Goal: Check status: Check status

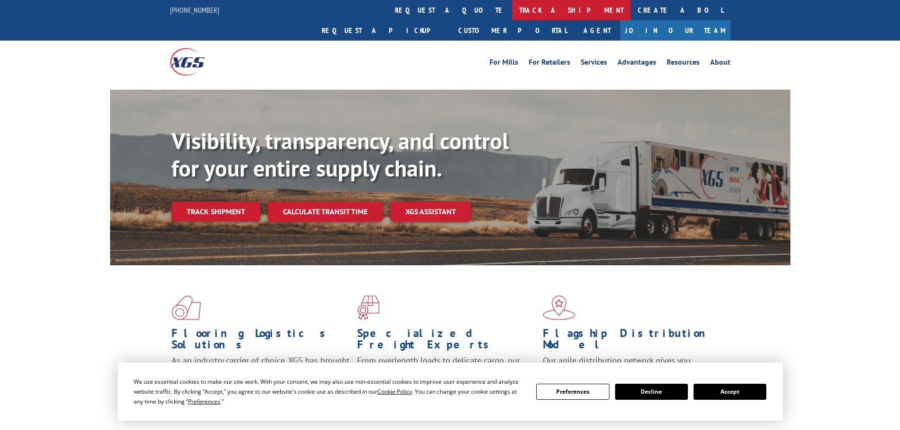
click at [512, 10] on link "track a shipment" at bounding box center [571, 10] width 119 height 20
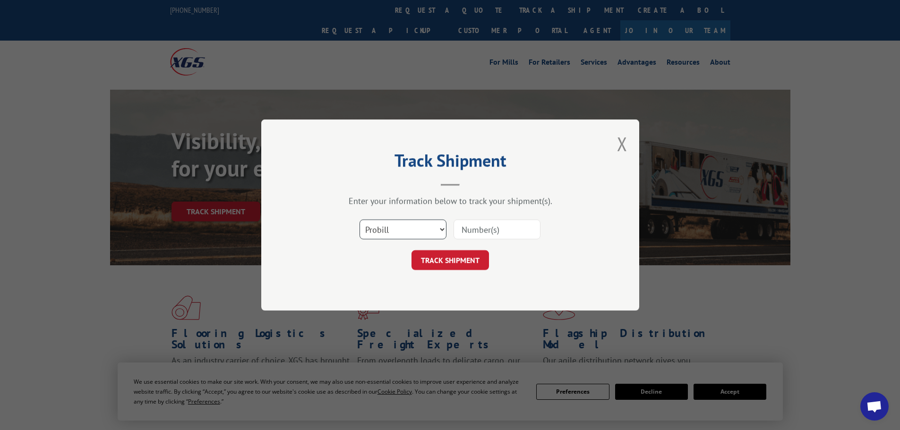
drag, startPoint x: 404, startPoint y: 231, endPoint x: 394, endPoint y: 223, distance: 12.8
click at [404, 231] on select "Select category... Probill BOL PO" at bounding box center [403, 230] width 87 height 20
select select "bol"
click at [360, 220] on select "Select category... Probill BOL PO" at bounding box center [403, 230] width 87 height 20
click at [472, 229] on input at bounding box center [497, 230] width 87 height 20
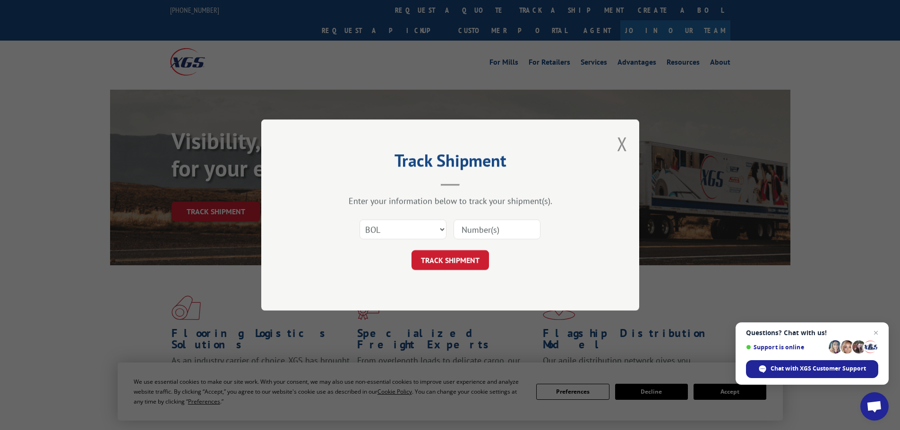
paste input "7063225"
type input "7063225"
click at [446, 265] on button "TRACK SHIPMENT" at bounding box center [449, 260] width 77 height 20
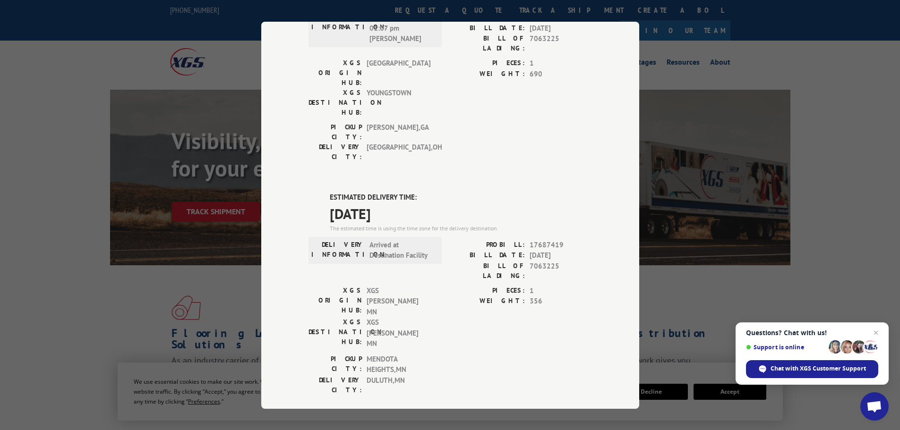
scroll to position [376, 0]
